Goal: Share content: Share content

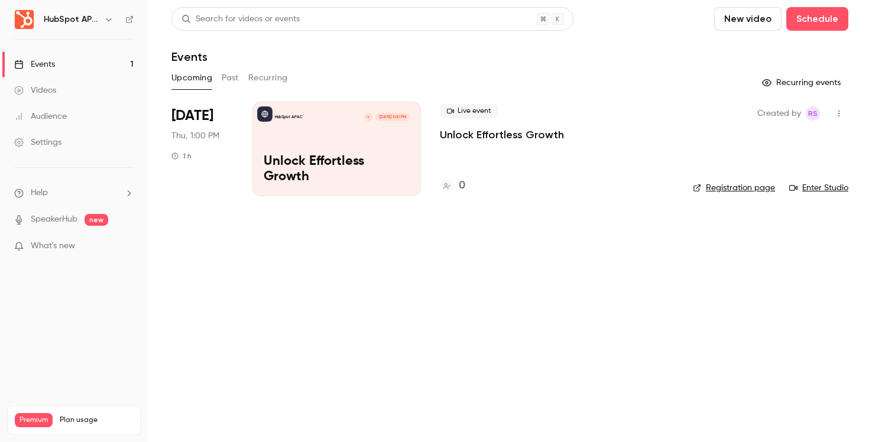
click at [396, 170] on p "Unlock Effortless Growth" at bounding box center [337, 169] width 146 height 31
click at [837, 117] on icon "button" at bounding box center [838, 113] width 9 height 8
click at [770, 144] on div "Share" at bounding box center [794, 144] width 90 height 12
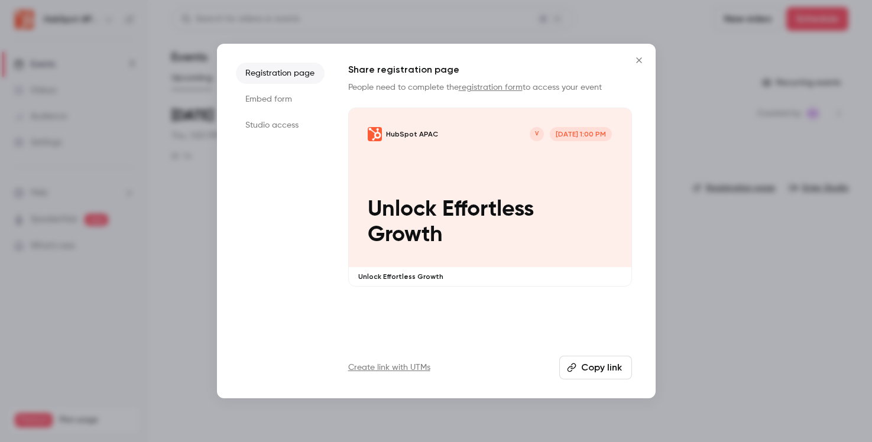
click at [282, 99] on li "Embed form" at bounding box center [280, 99] width 89 height 21
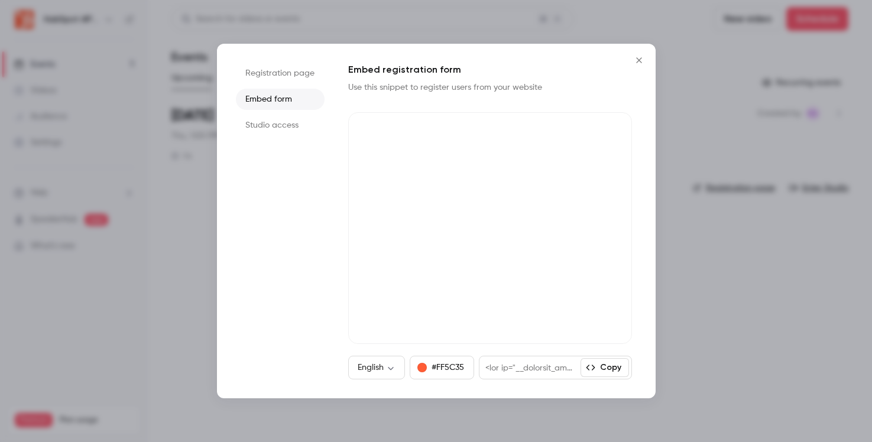
click at [285, 81] on li "Registration page" at bounding box center [280, 73] width 89 height 21
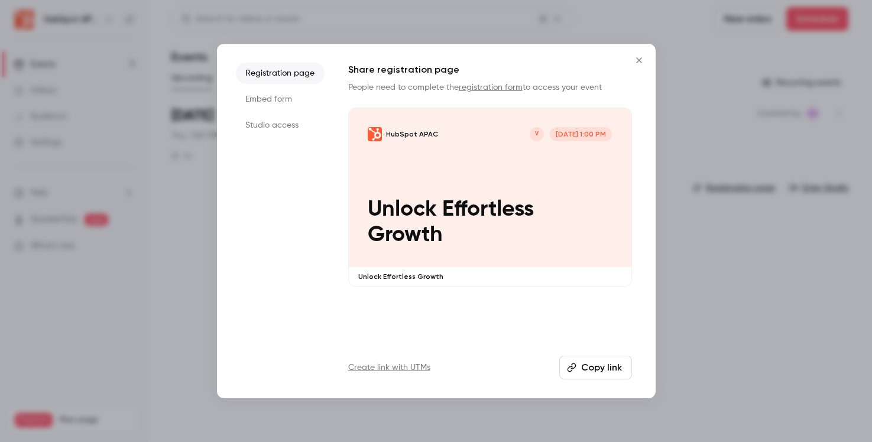
click at [635, 62] on icon "Close" at bounding box center [639, 60] width 14 height 9
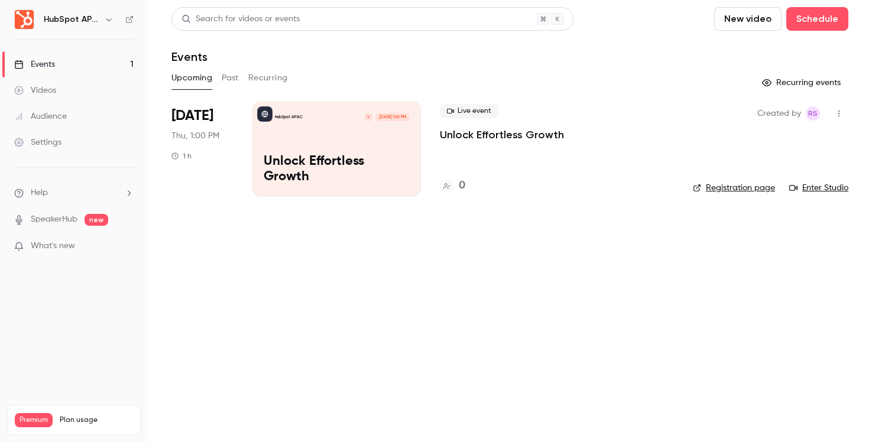
click at [837, 118] on button "button" at bounding box center [839, 113] width 19 height 19
click at [814, 141] on div "Share" at bounding box center [794, 144] width 90 height 12
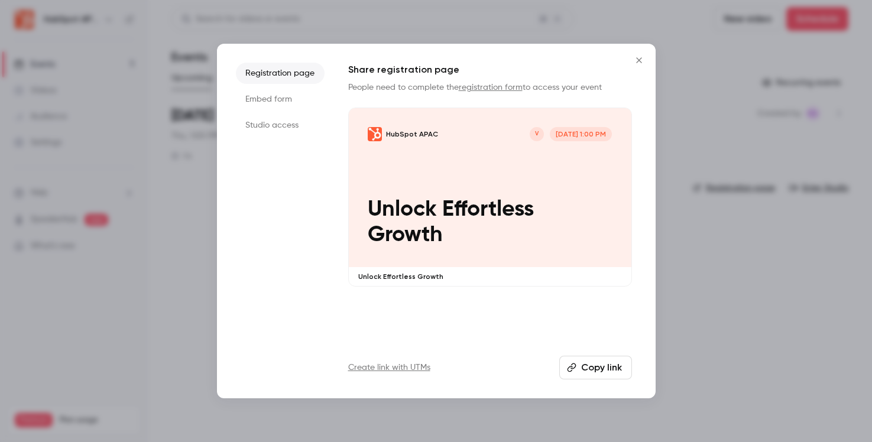
click at [298, 136] on ul "Registration page Embed form Studio access" at bounding box center [280, 221] width 89 height 317
click at [297, 124] on li "Studio access" at bounding box center [280, 125] width 89 height 21
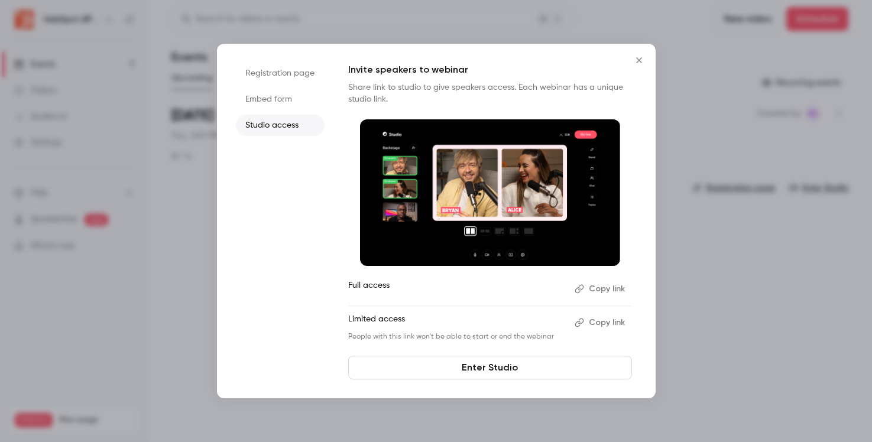
click at [646, 63] on button "Close" at bounding box center [639, 60] width 24 height 24
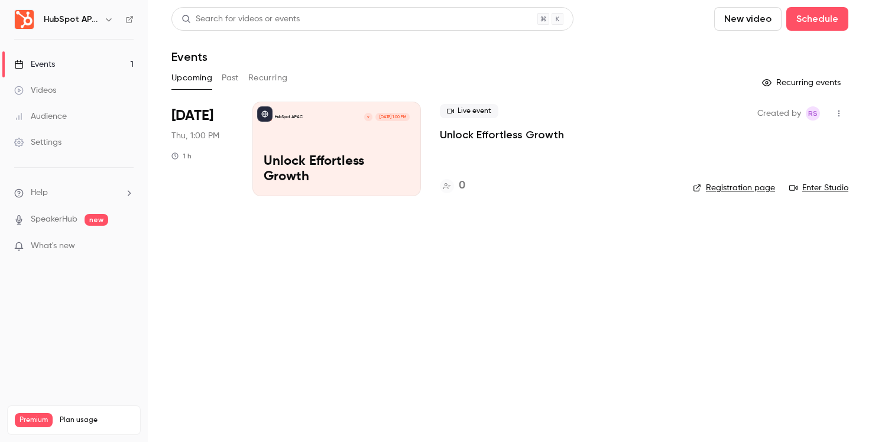
click at [734, 184] on link "Registration page" at bounding box center [734, 188] width 82 height 12
click at [458, 185] on div "1" at bounding box center [451, 186] width 23 height 16
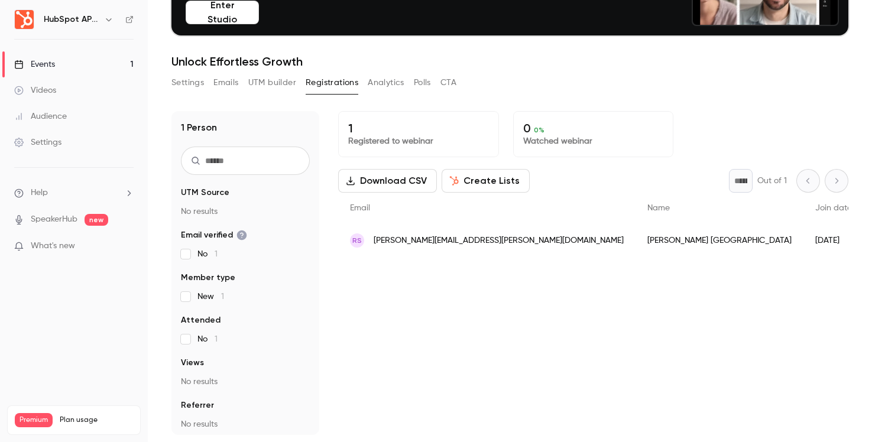
scroll to position [5, 0]
